Goal: Task Accomplishment & Management: Use online tool/utility

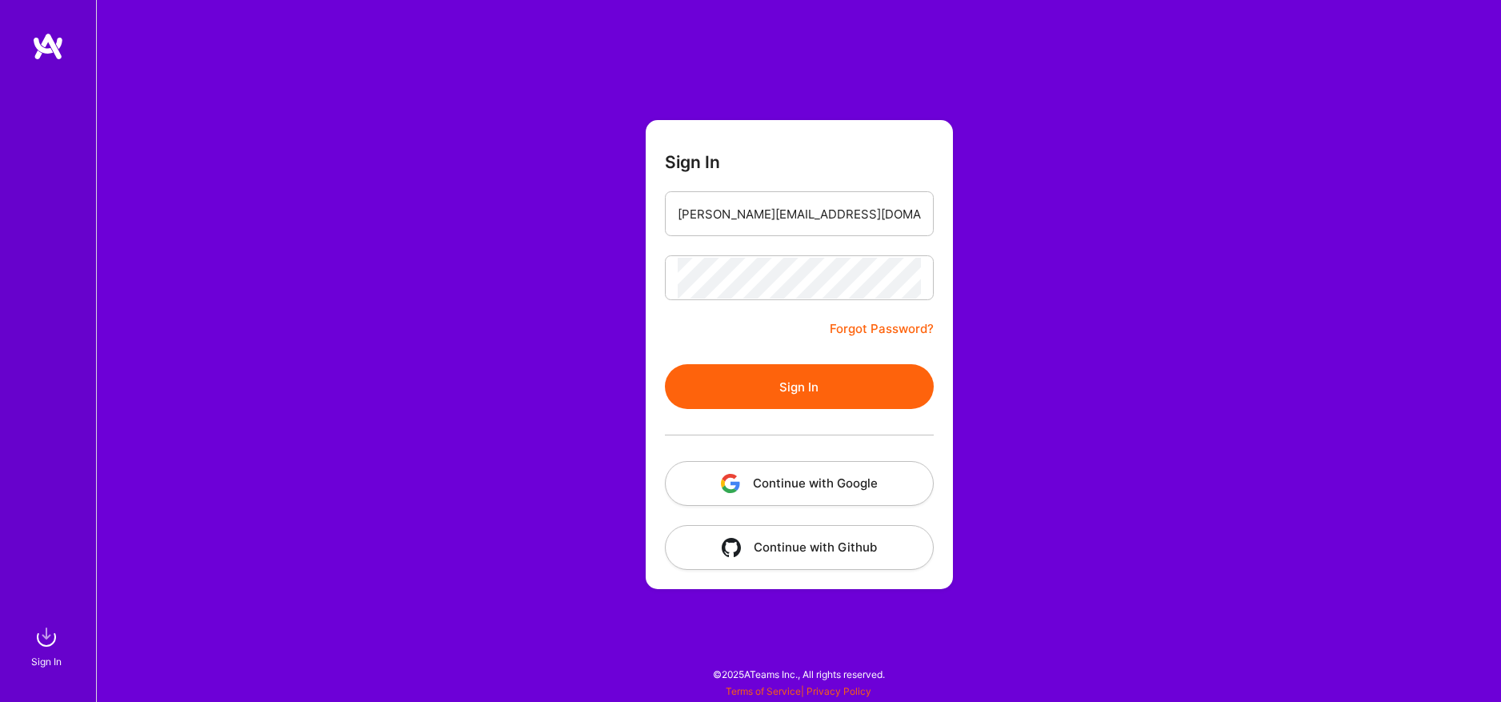
click at [810, 385] on button "Sign In" at bounding box center [799, 386] width 269 height 45
click at [797, 387] on button "Sign In" at bounding box center [799, 386] width 269 height 45
click at [819, 393] on button "Sign In" at bounding box center [799, 386] width 269 height 45
click at [751, 222] on input "[PERSON_NAME][EMAIL_ADDRESS][DOMAIN_NAME]" at bounding box center [799, 214] width 243 height 41
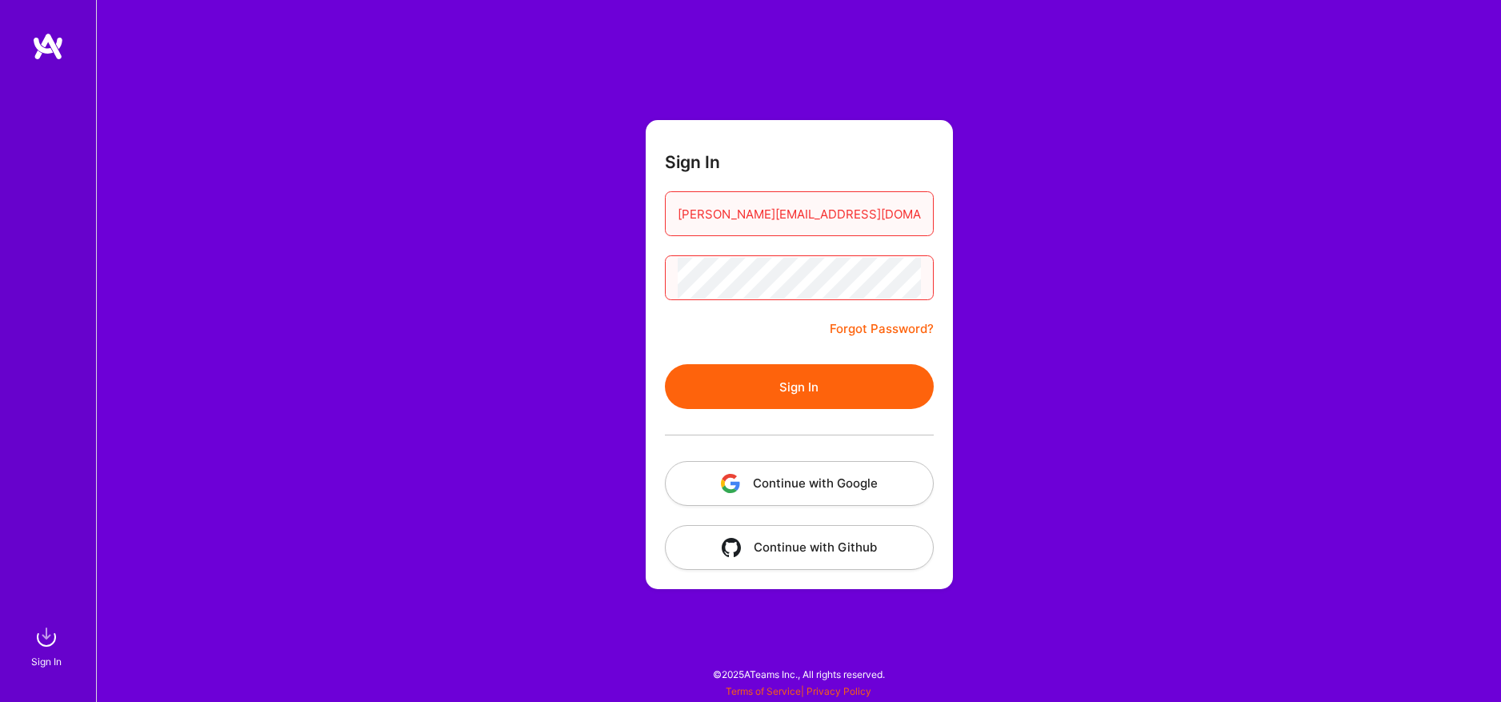
click at [751, 222] on input "[PERSON_NAME][EMAIL_ADDRESS][DOMAIN_NAME]" at bounding box center [799, 214] width 243 height 41
type input "[PERSON_NAME][EMAIL_ADDRESS][DOMAIN_NAME]"
click at [817, 377] on button "Sign In" at bounding box center [799, 386] width 269 height 45
click at [816, 374] on button "Sign In" at bounding box center [799, 386] width 269 height 45
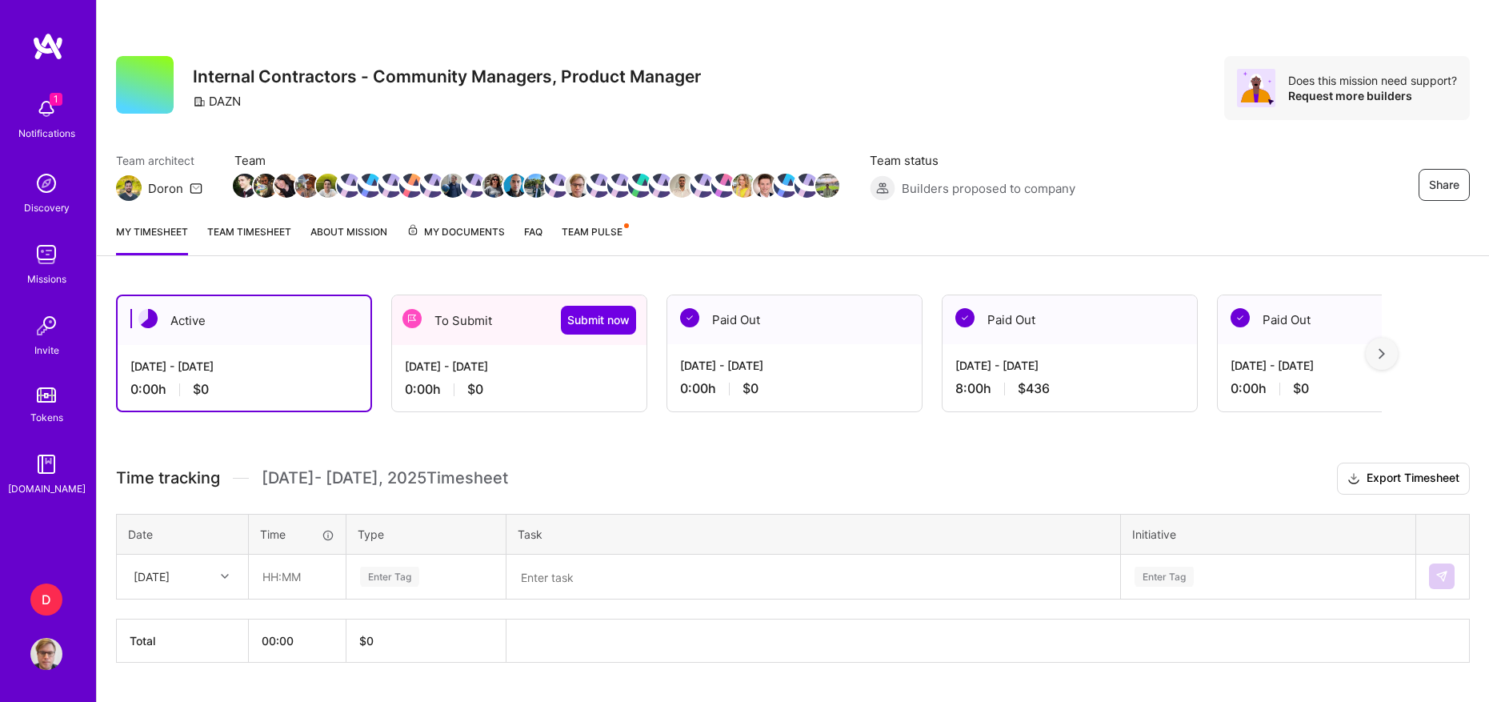
click at [545, 381] on div "0:00 h $0" at bounding box center [519, 389] width 229 height 17
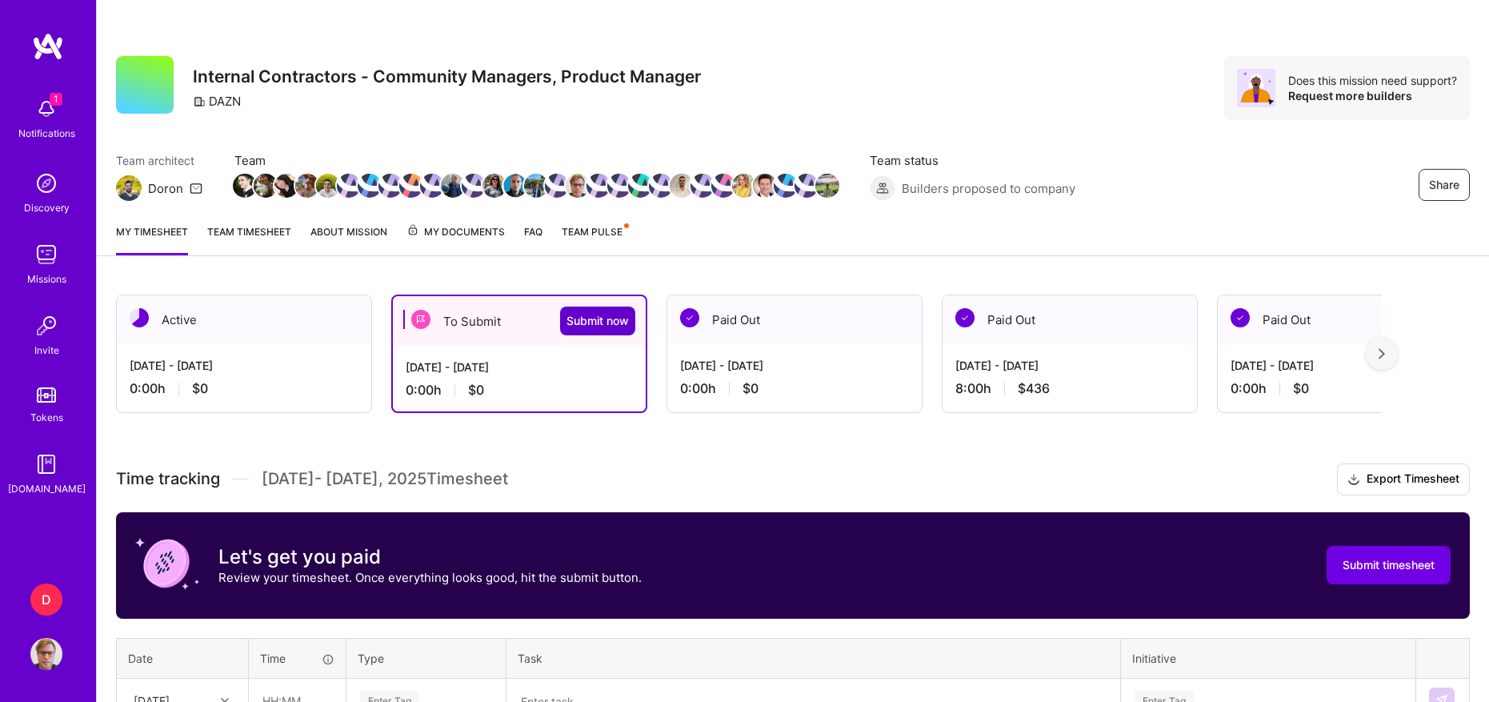
click at [581, 317] on span "Submit now" at bounding box center [597, 321] width 62 height 16
click at [585, 330] on button "Submit now" at bounding box center [597, 320] width 75 height 29
click at [622, 321] on span "Submit now" at bounding box center [597, 321] width 62 height 16
click at [1350, 556] on button "Submit timesheet" at bounding box center [1389, 565] width 124 height 38
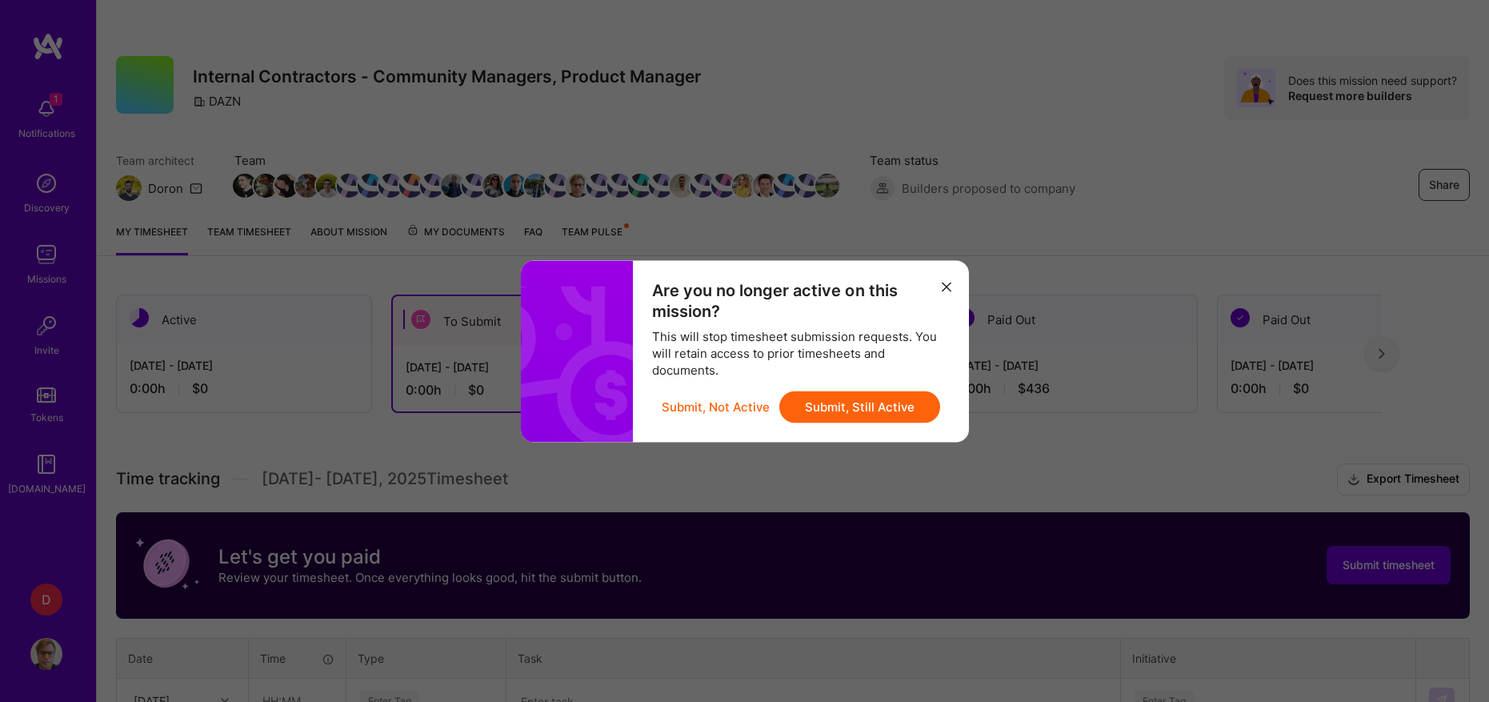
click at [887, 402] on button "Submit, Still Active" at bounding box center [859, 406] width 161 height 32
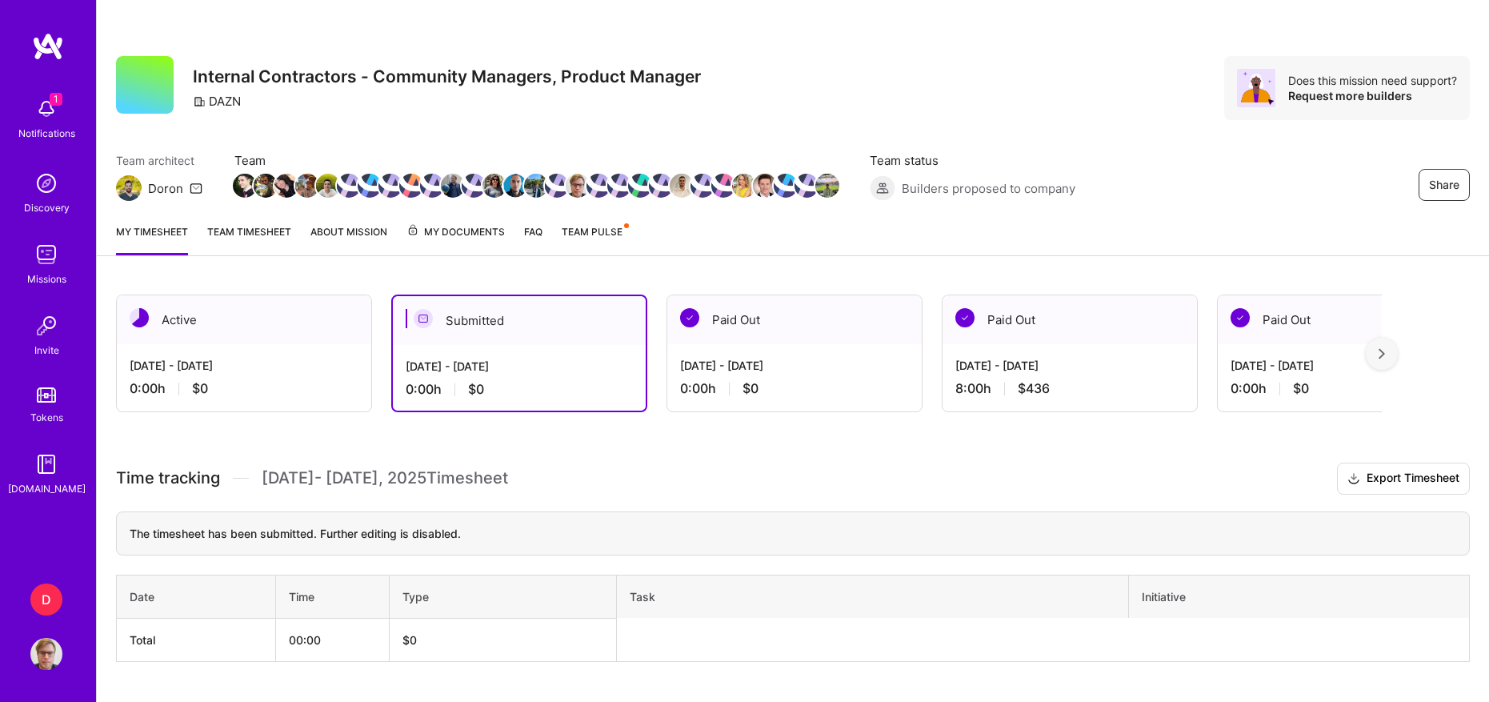
click at [44, 650] on img at bounding box center [46, 654] width 32 height 32
